Goal: Task Accomplishment & Management: Complete application form

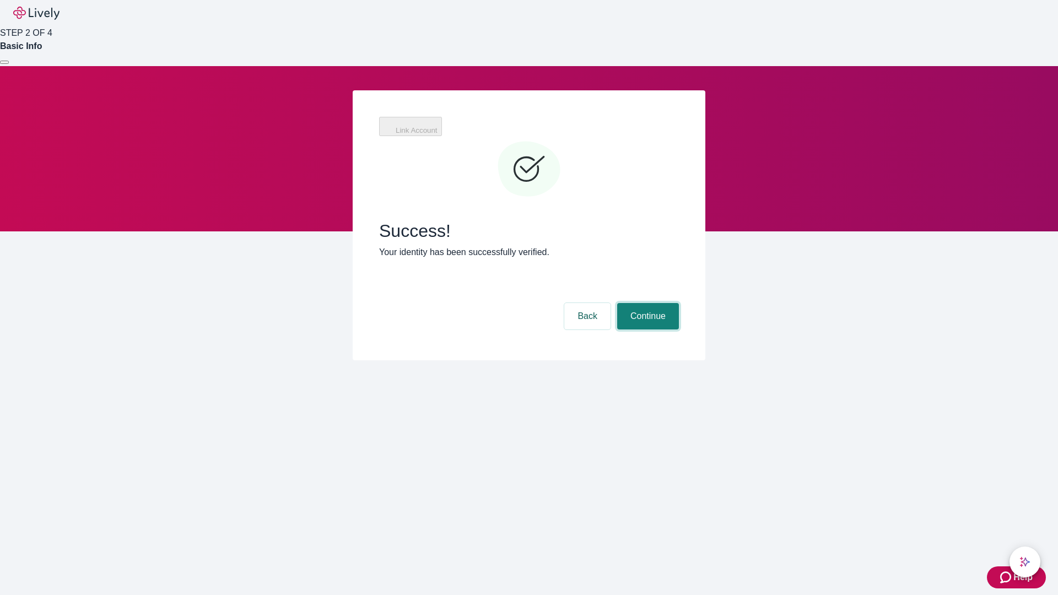
click at [646, 303] on button "Continue" at bounding box center [648, 316] width 62 height 26
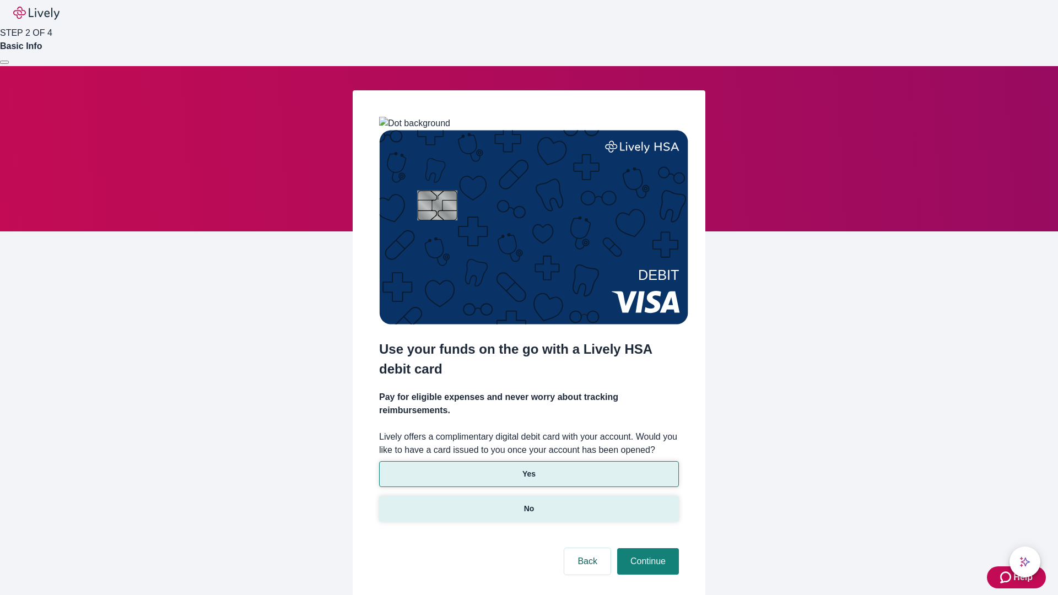
click at [528, 503] on p "No" at bounding box center [529, 509] width 10 height 12
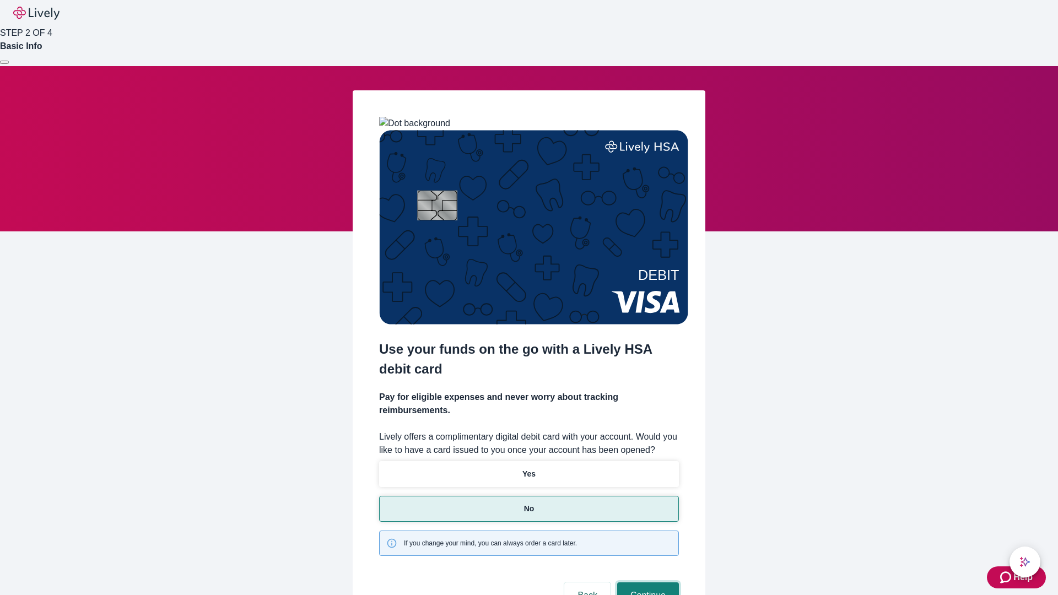
click at [646, 582] on button "Continue" at bounding box center [648, 595] width 62 height 26
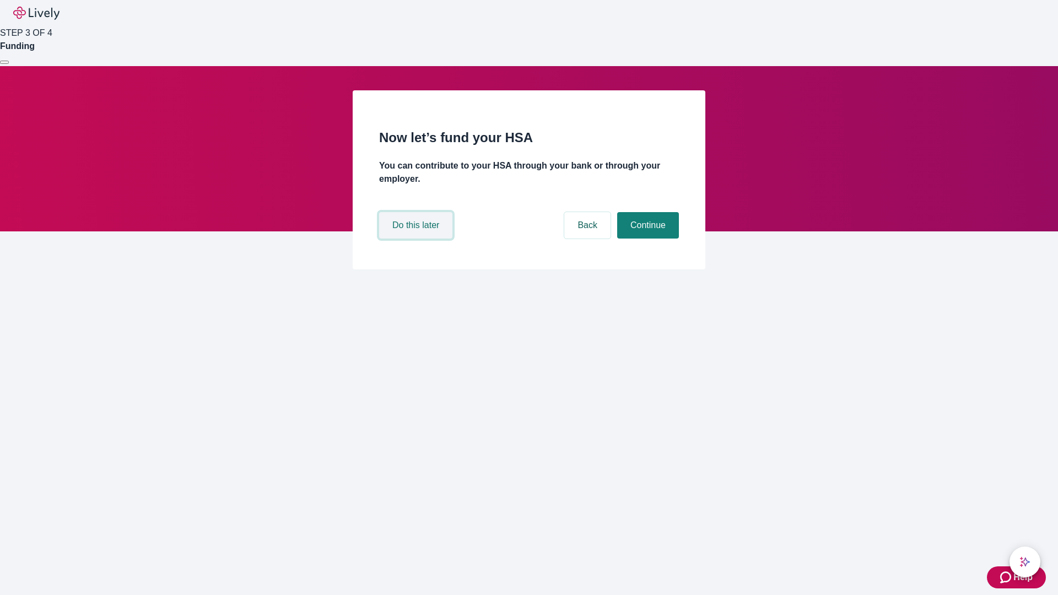
click at [417, 238] on button "Do this later" at bounding box center [415, 225] width 73 height 26
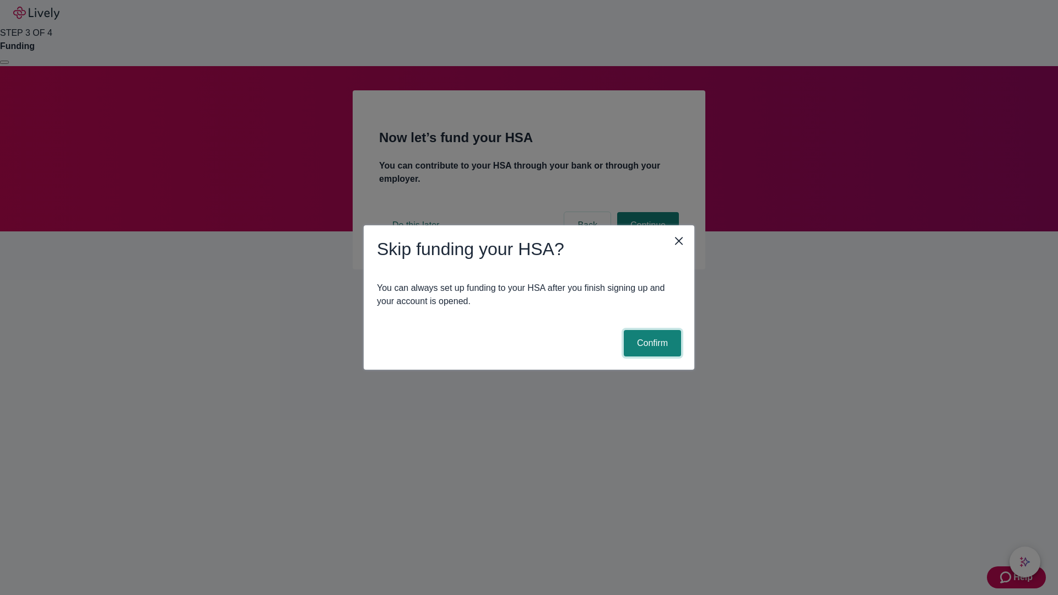
click at [650, 343] on button "Confirm" at bounding box center [651, 343] width 57 height 26
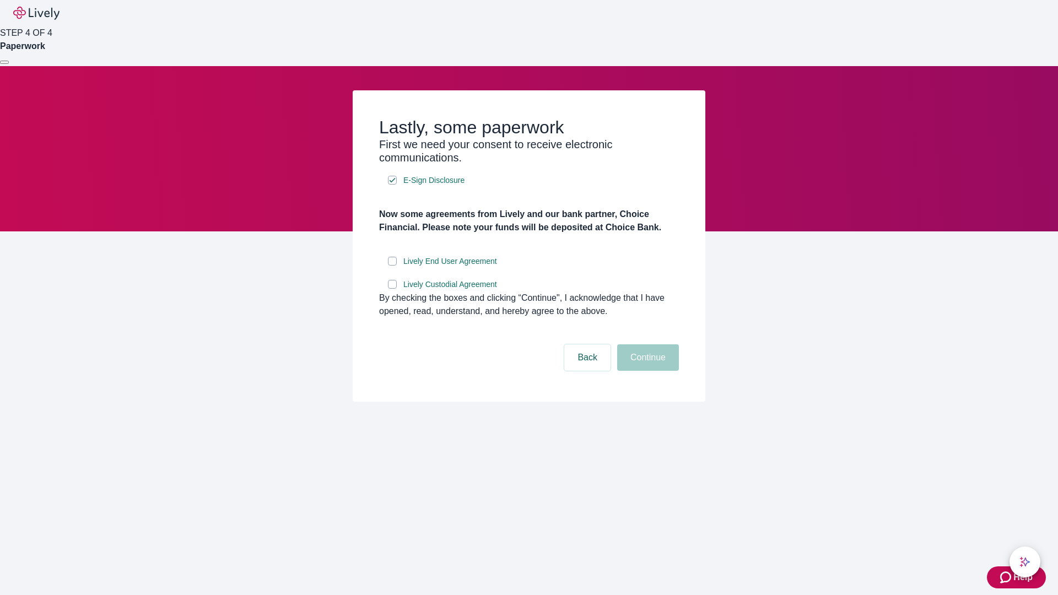
click at [392, 265] on input "Lively End User Agreement" at bounding box center [392, 261] width 9 height 9
checkbox input "true"
click at [392, 289] on input "Lively Custodial Agreement" at bounding box center [392, 284] width 9 height 9
checkbox input "true"
click at [646, 371] on button "Continue" at bounding box center [648, 357] width 62 height 26
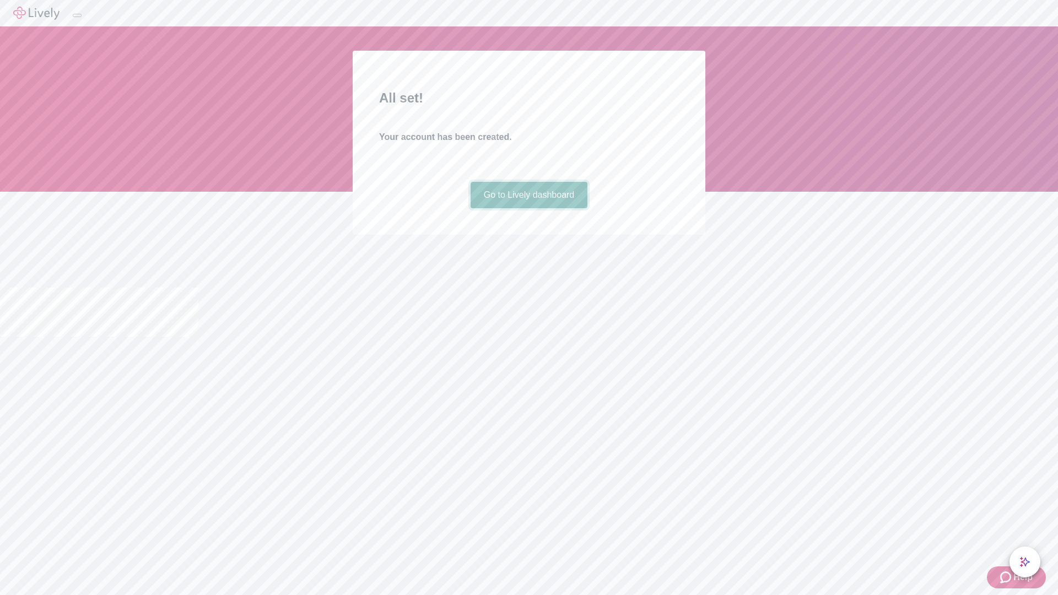
click at [528, 208] on link "Go to Lively dashboard" at bounding box center [528, 195] width 117 height 26
